Goal: Information Seeking & Learning: Learn about a topic

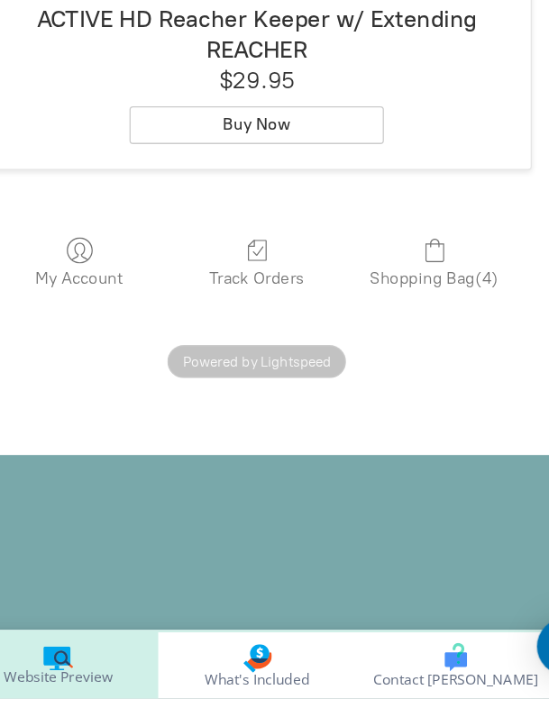
scroll to position [3713, 0]
click at [295, 717] on span "What's Included" at bounding box center [274, 711] width 79 height 11
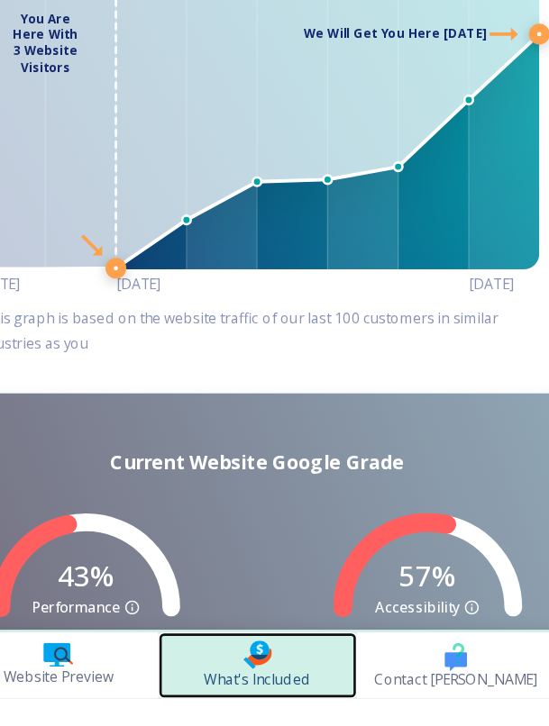
scroll to position [169, 0]
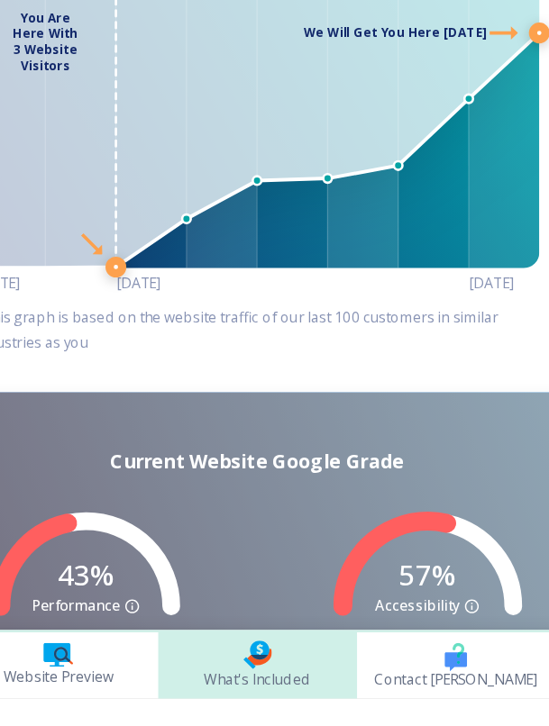
click at [422, 705] on icon "button" at bounding box center [425, 698] width 17 height 14
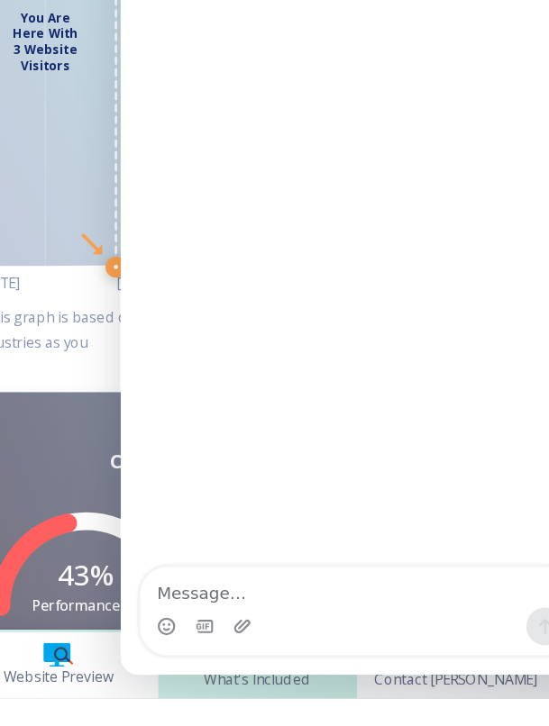
scroll to position [0, 0]
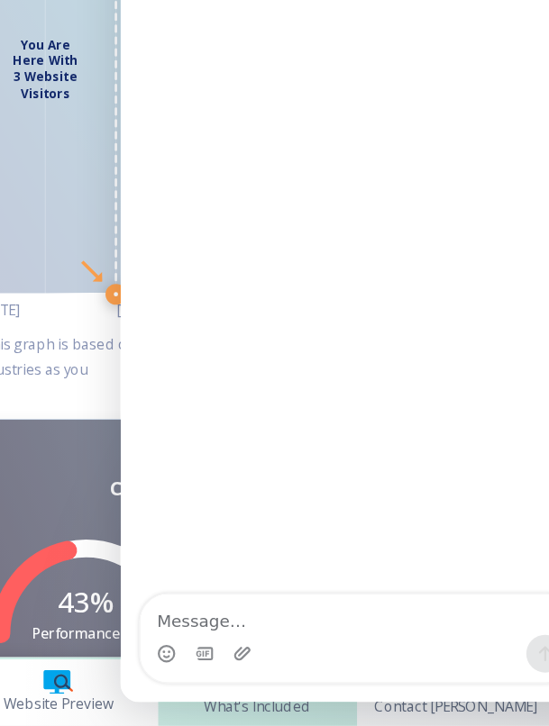
click at [255, 452] on textarea "Message…" at bounding box center [300, 437] width 330 height 31
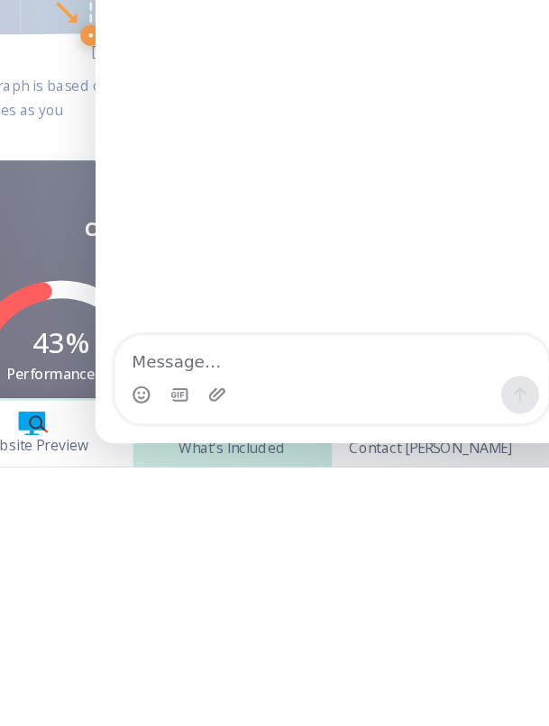
scroll to position [86, 0]
type textarea "Will try to"
type textarea "A"
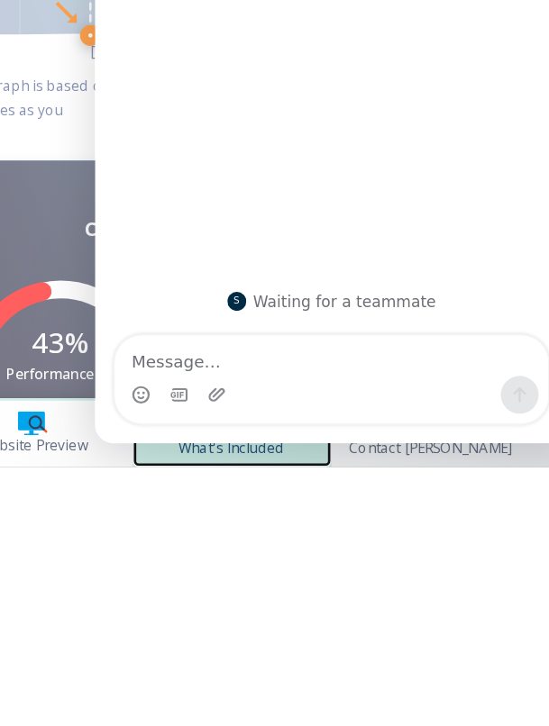
click at [336, 717] on link "What's Included" at bounding box center [274, 701] width 151 height 50
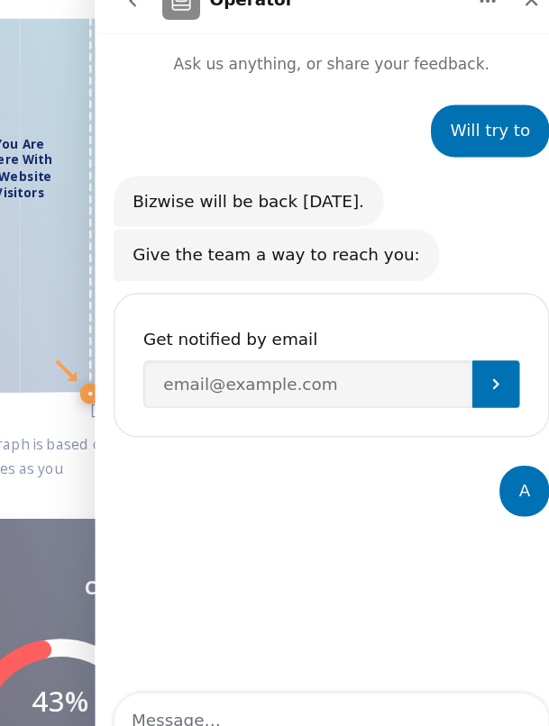
scroll to position [86, 0]
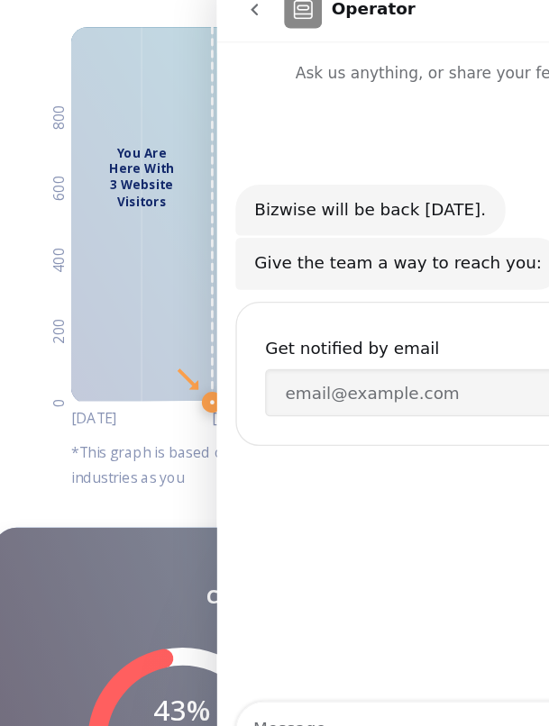
click at [249, 0] on icon "go back" at bounding box center [245, 2] width 14 height 14
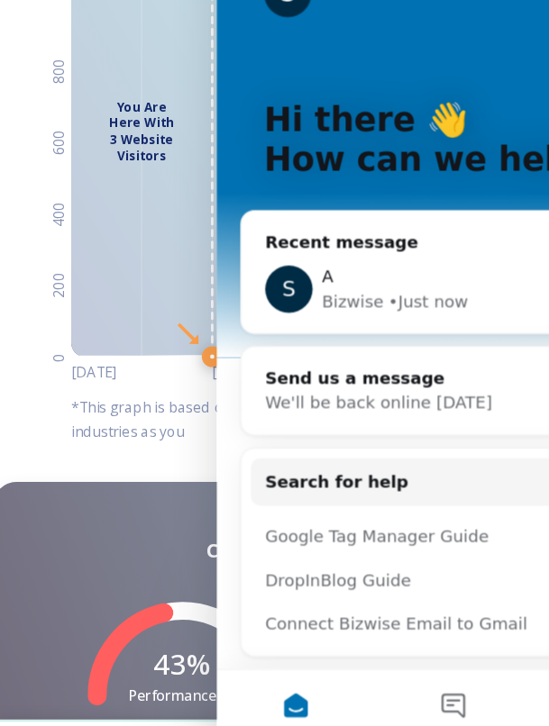
scroll to position [0, 0]
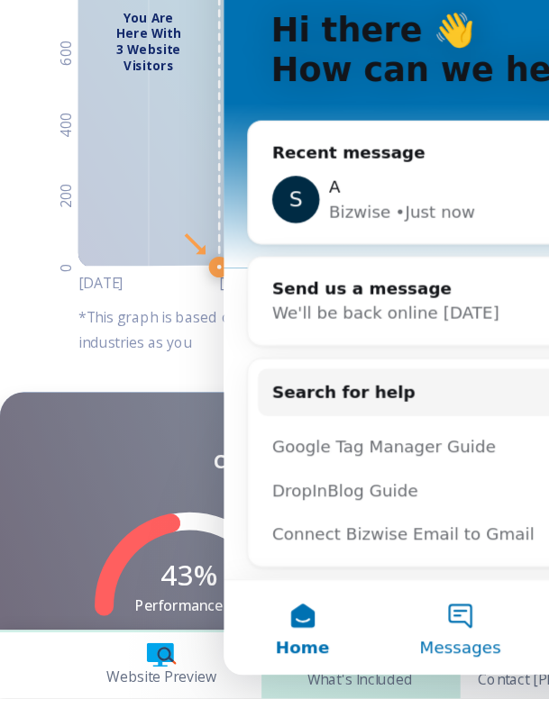
click at [417, 455] on span "Messages" at bounding box center [404, 456] width 62 height 13
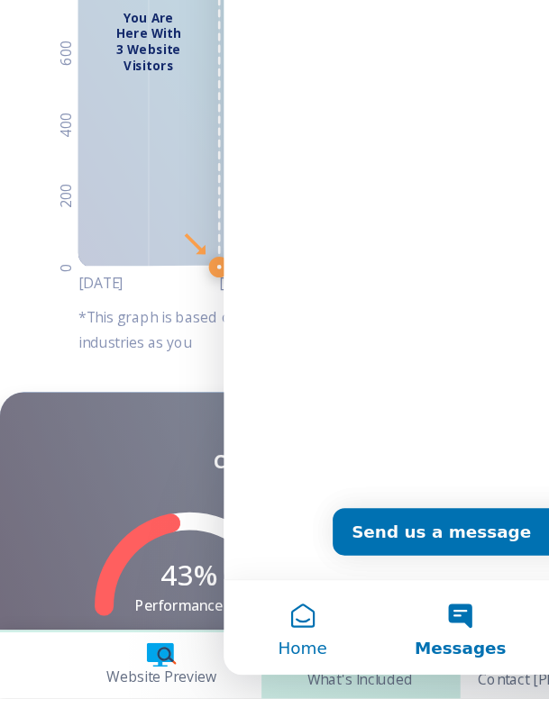
click at [302, 460] on button "Home" at bounding box center [283, 441] width 120 height 72
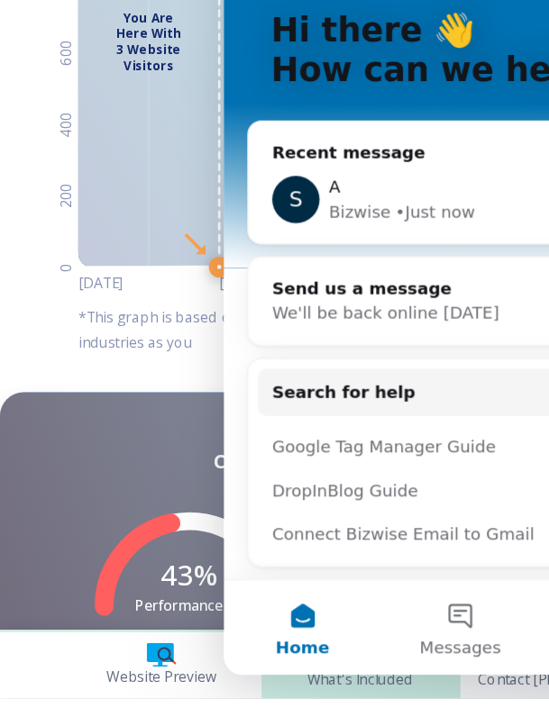
click at [43, 652] on div "% Performance % Accessibility % Best Practices % SEO" at bounding box center [274, 677] width 520 height 187
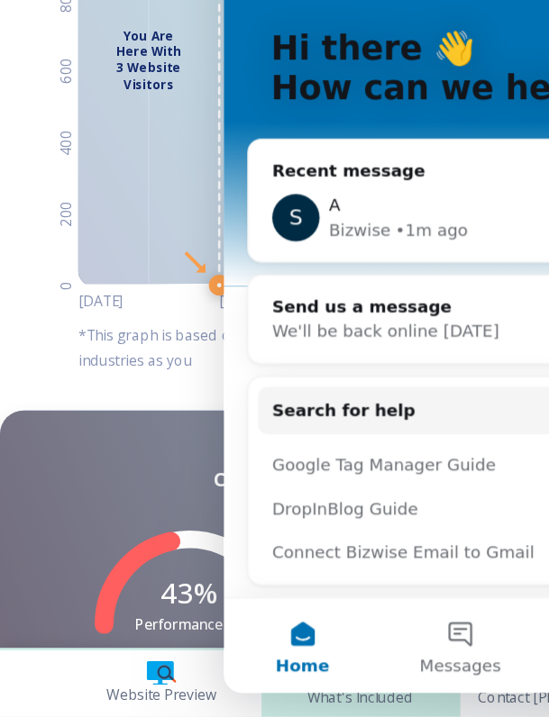
scroll to position [68, 0]
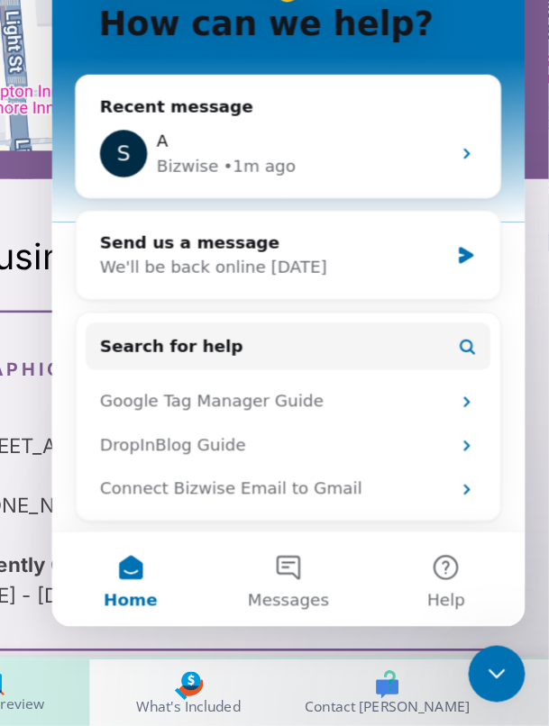
scroll to position [4573, 0]
click at [141, 385] on p "Our Business Information" at bounding box center [274, 369] width 440 height 32
click at [484, 674] on icon "Close Intercom Messenger" at bounding box center [487, 664] width 22 height 22
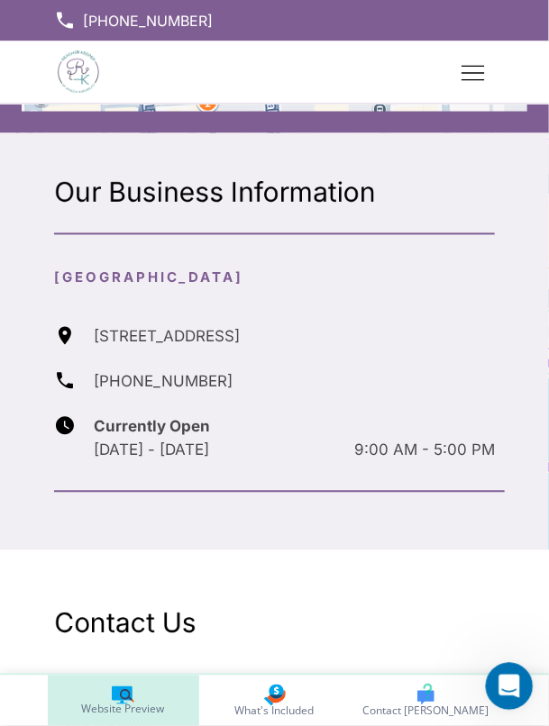
scroll to position [4754, 0]
